Goal: Task Accomplishment & Management: Manage account settings

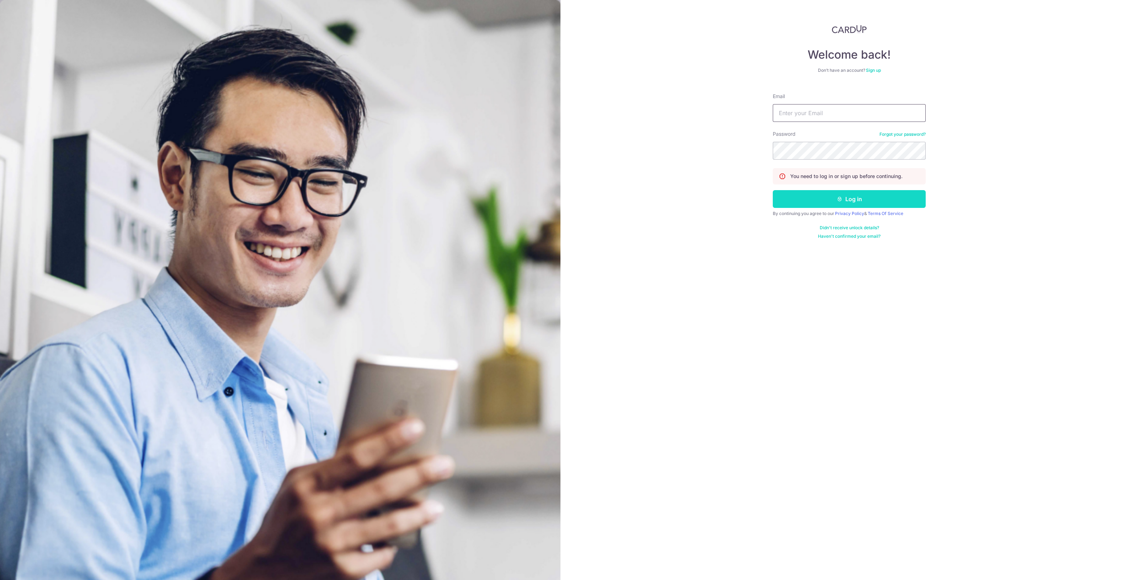
type input "[EMAIL_ADDRESS][DOMAIN_NAME]"
click at [859, 203] on button "Log in" at bounding box center [849, 199] width 153 height 18
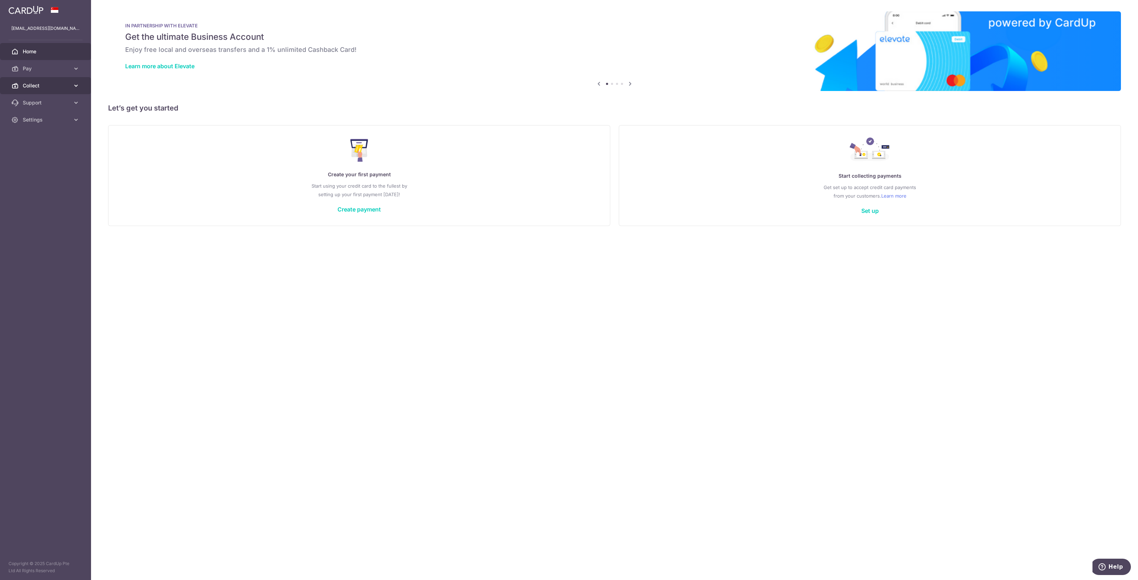
click at [30, 84] on span "Collect" at bounding box center [46, 85] width 47 height 7
click at [36, 102] on span "Dashboard" at bounding box center [46, 102] width 47 height 7
